Goal: Task Accomplishment & Management: Manage account settings

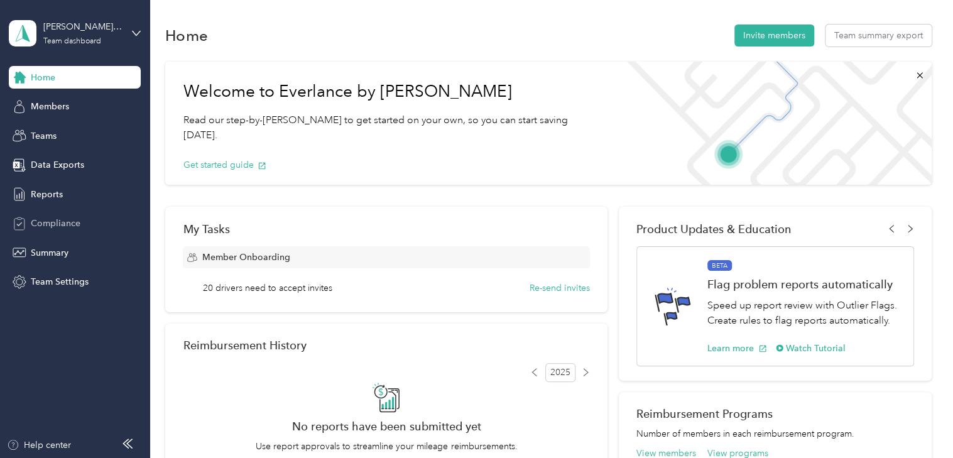
click at [60, 220] on span "Compliance" at bounding box center [56, 223] width 50 height 13
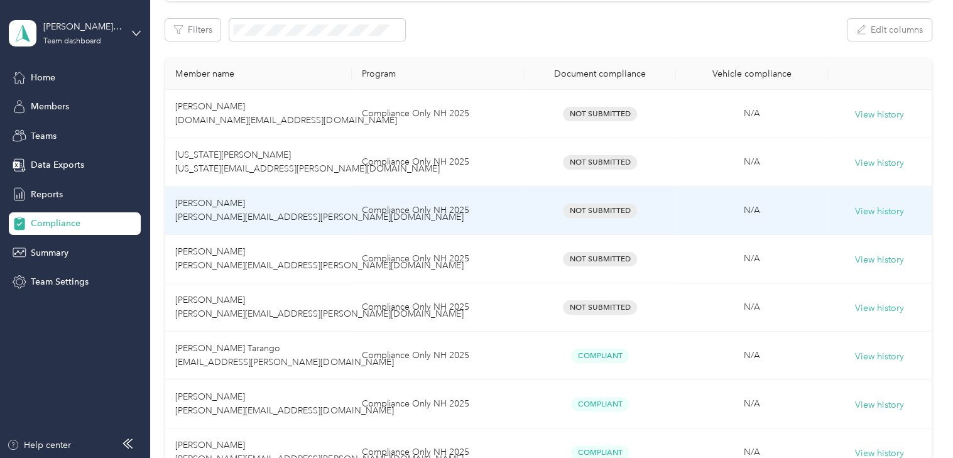
scroll to position [189, 0]
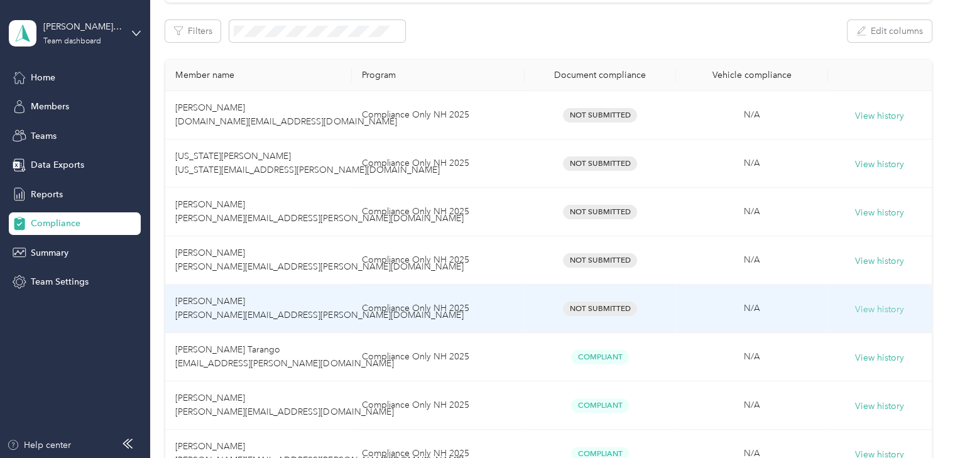
click at [867, 312] on button "View history" at bounding box center [879, 310] width 49 height 14
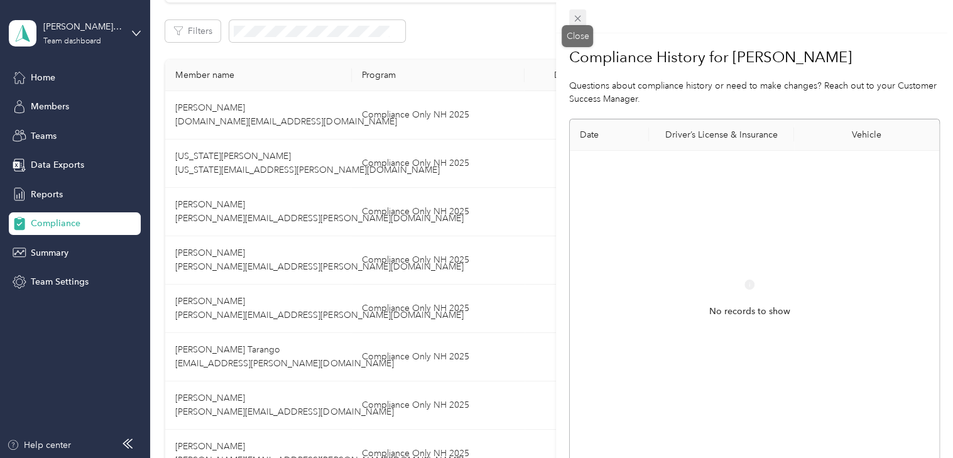
click at [575, 14] on icon at bounding box center [578, 18] width 11 height 11
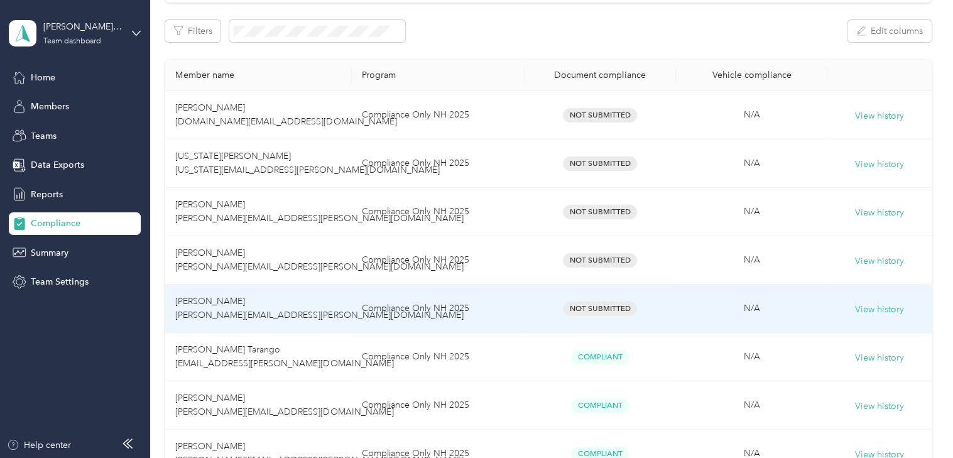
drag, startPoint x: 212, startPoint y: 307, endPoint x: 605, endPoint y: 297, distance: 393.0
click at [603, 297] on td "Not Submitted" at bounding box center [601, 309] width 152 height 48
click at [386, 307] on td "Compliance Only NH 2025" at bounding box center [438, 309] width 173 height 48
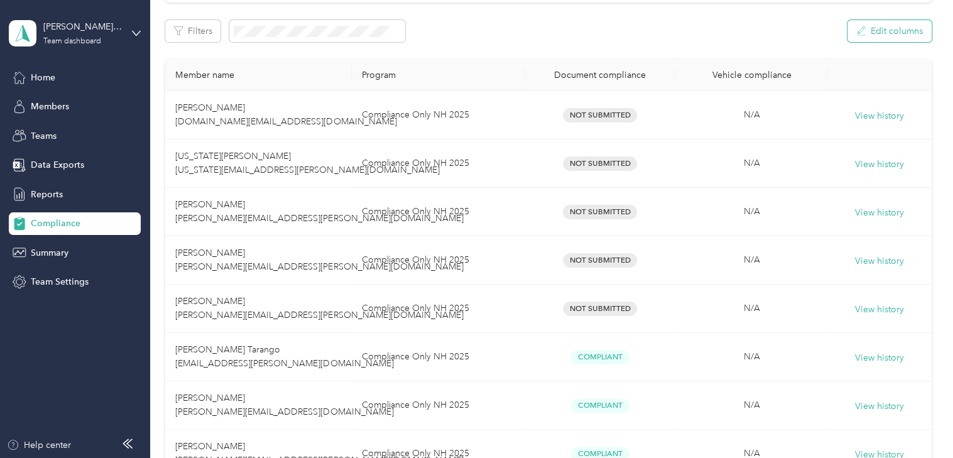
click at [887, 31] on button "Edit columns" at bounding box center [890, 31] width 84 height 22
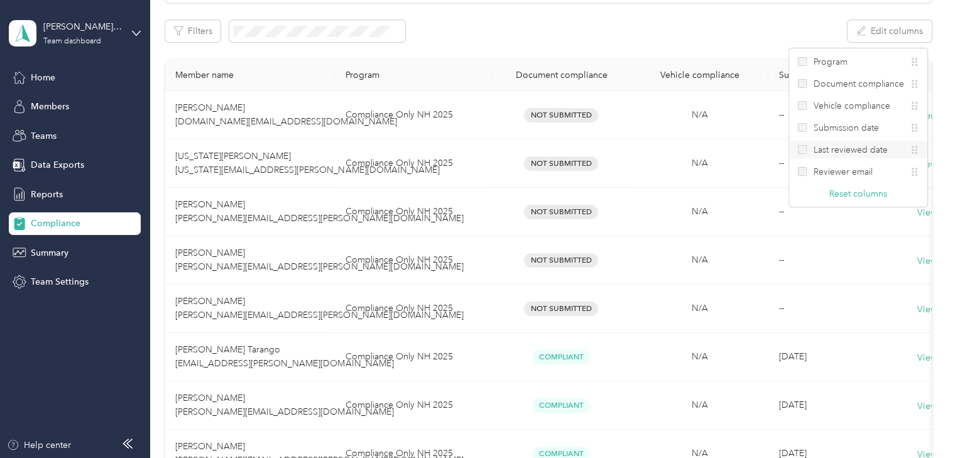
click at [808, 147] on label "Last reviewed date" at bounding box center [842, 149] width 89 height 13
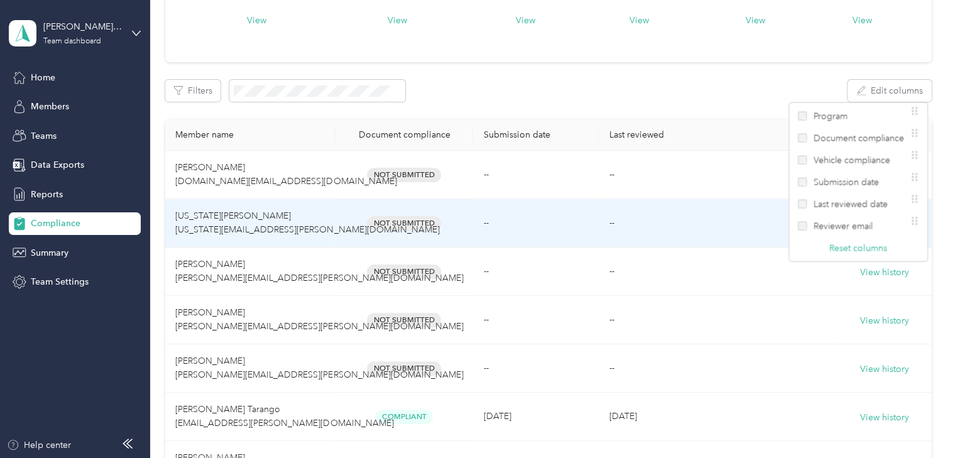
scroll to position [125, 0]
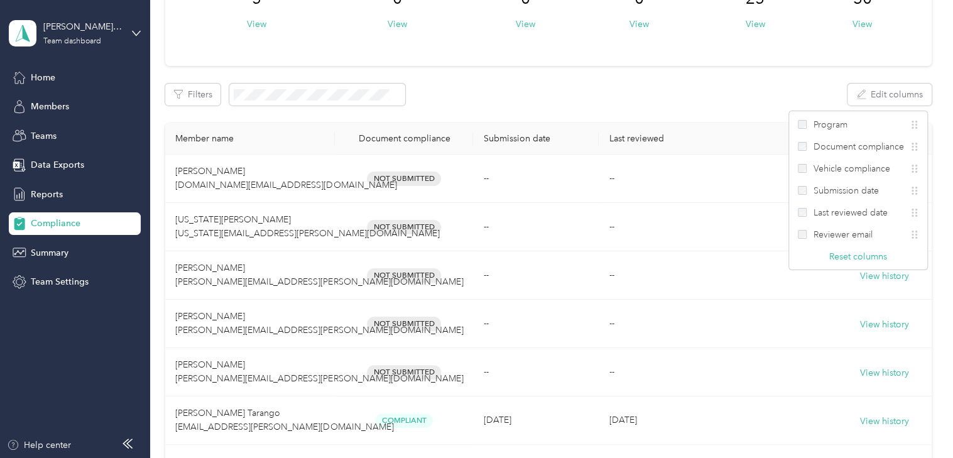
click at [537, 134] on th "Submission date" at bounding box center [536, 138] width 126 height 31
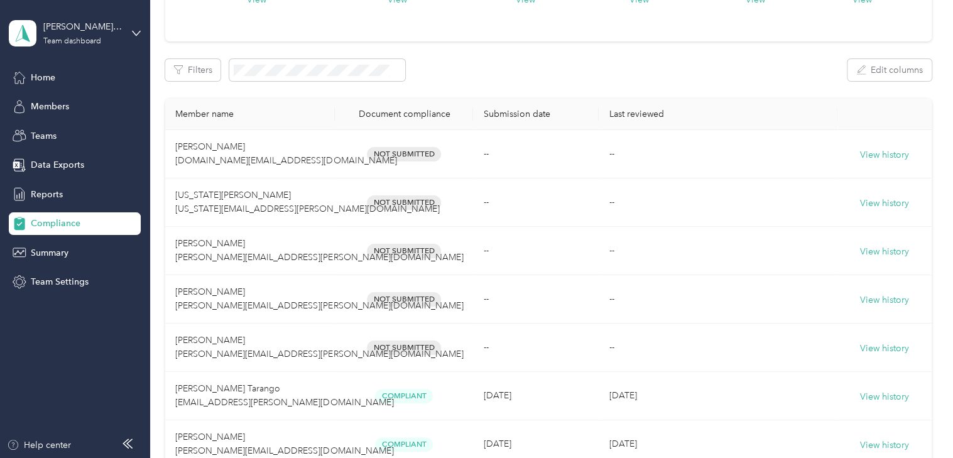
scroll to position [138, 0]
